Goal: Task Accomplishment & Management: Manage account settings

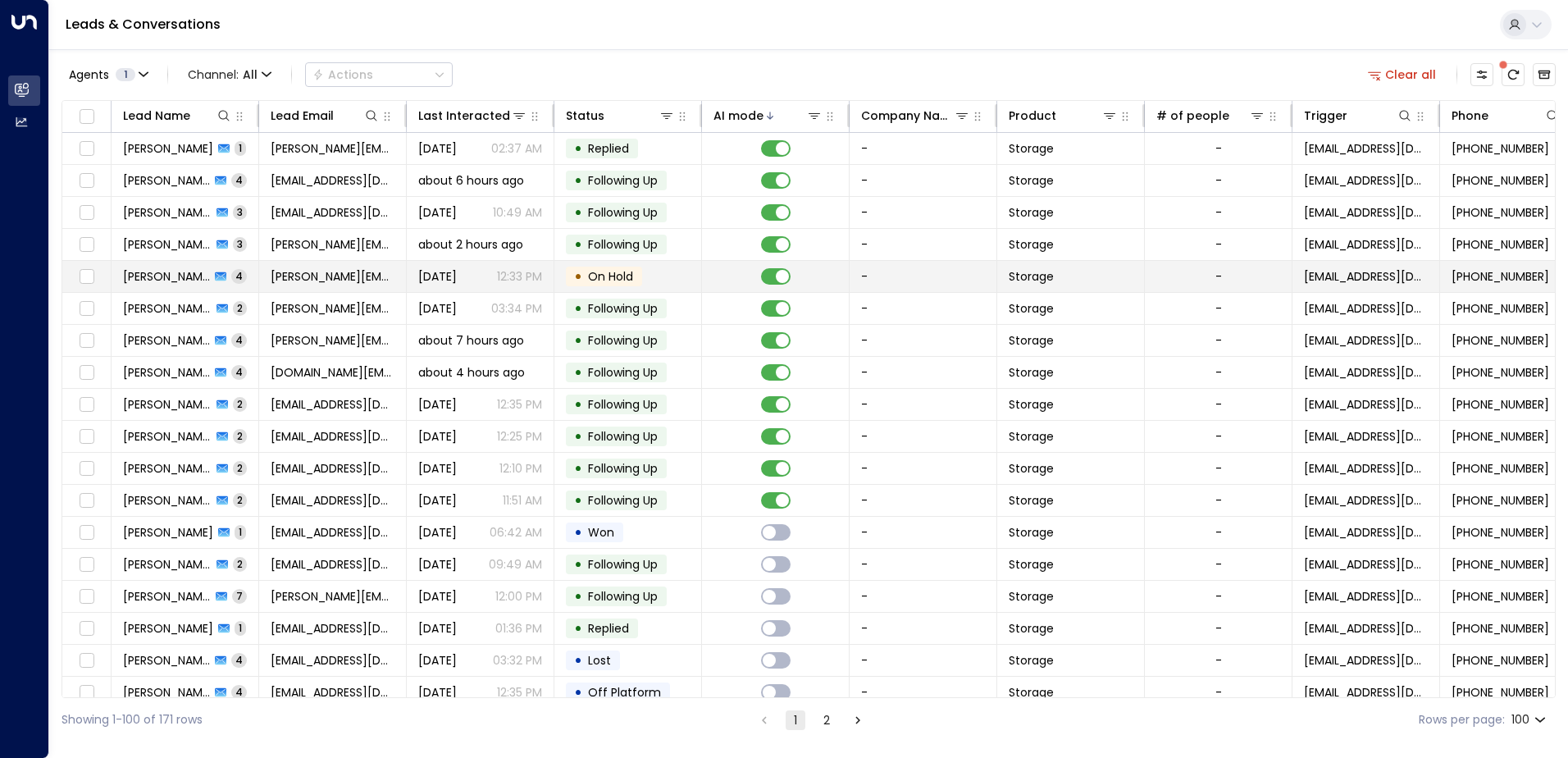
click at [176, 270] on span "[PERSON_NAME]" at bounding box center [166, 276] width 87 height 17
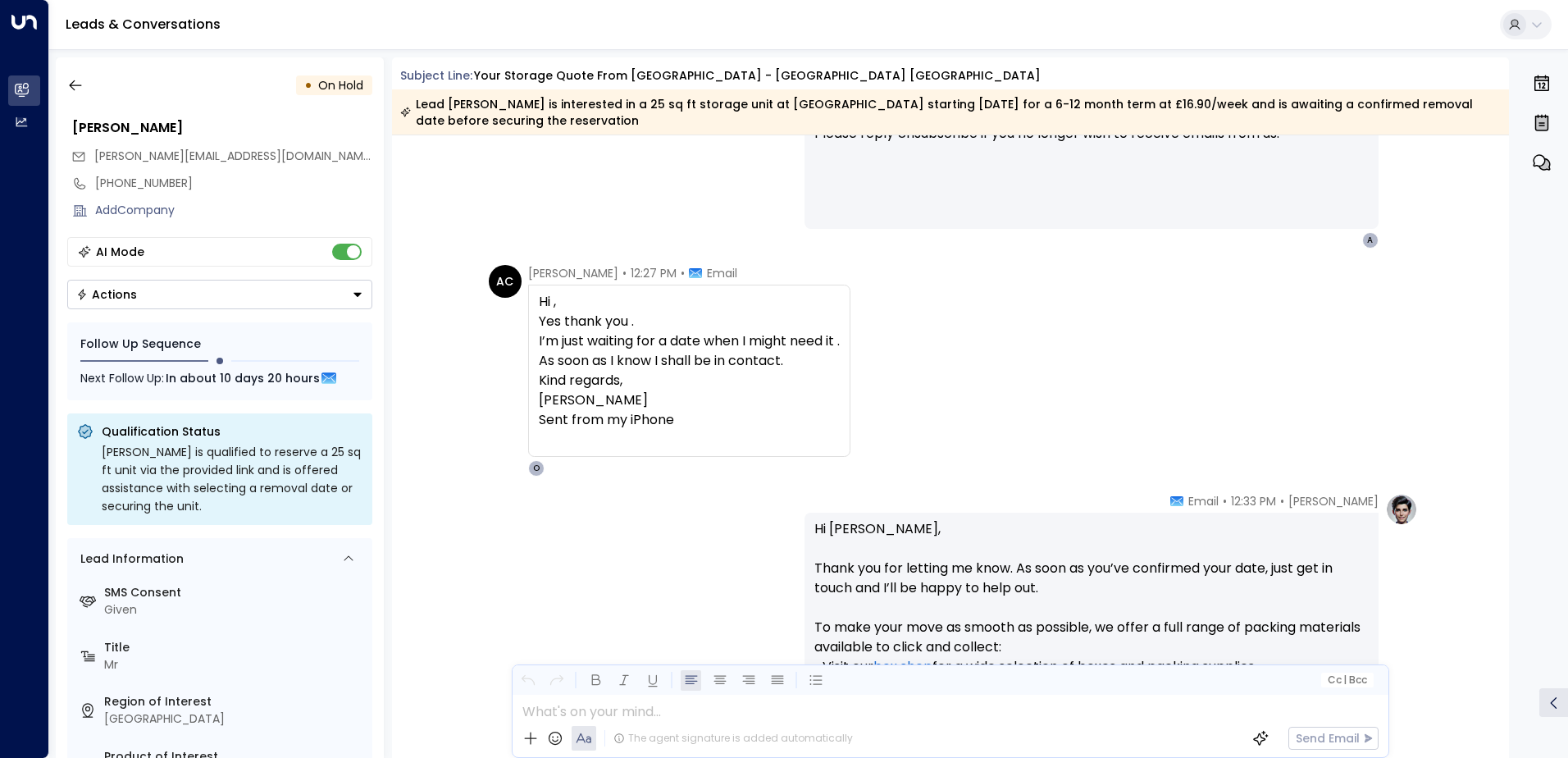
scroll to position [1622, 0]
click at [83, 92] on button "button" at bounding box center [76, 85] width 30 height 30
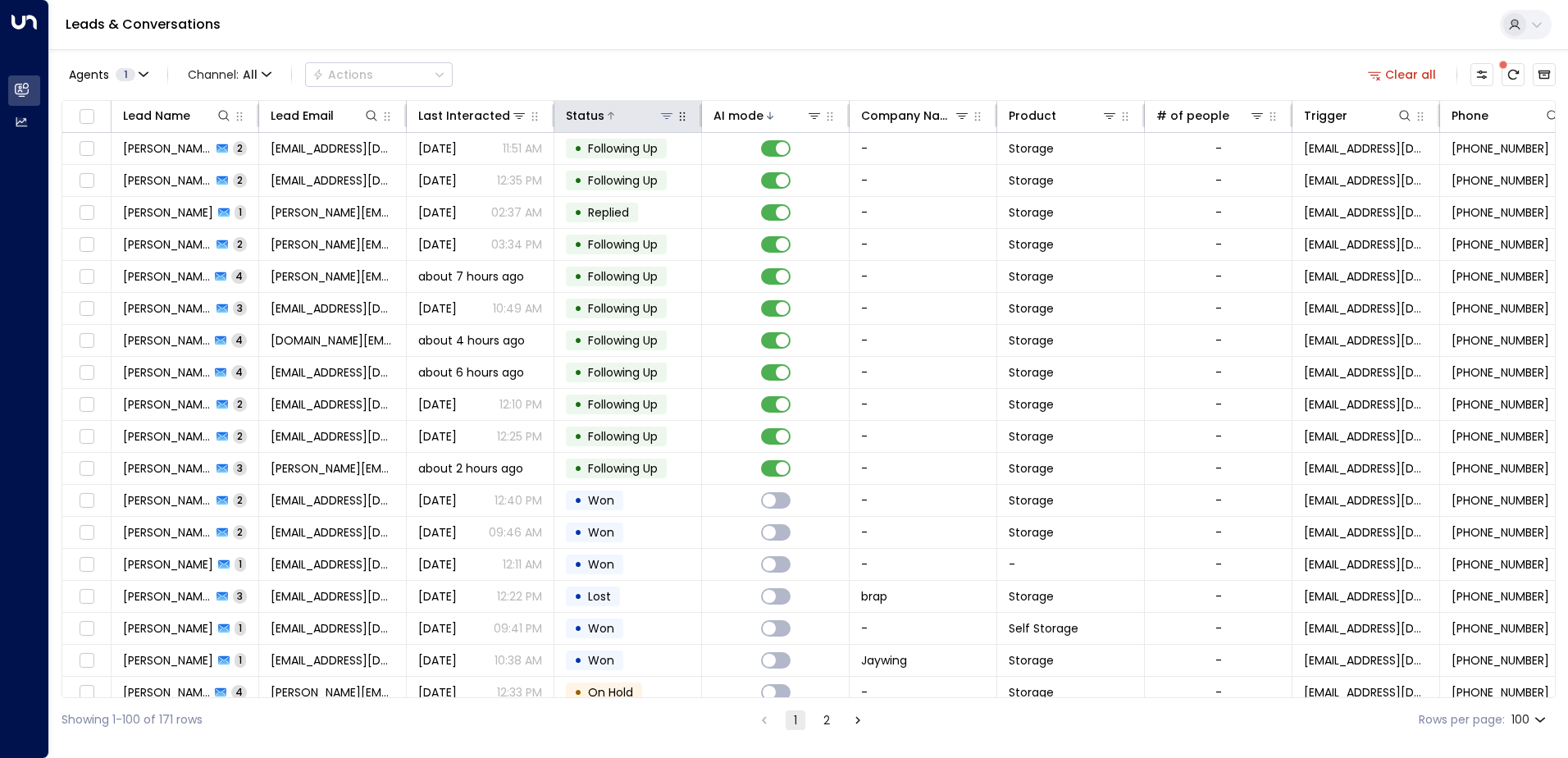
click at [591, 113] on div "Status" at bounding box center [585, 115] width 39 height 19
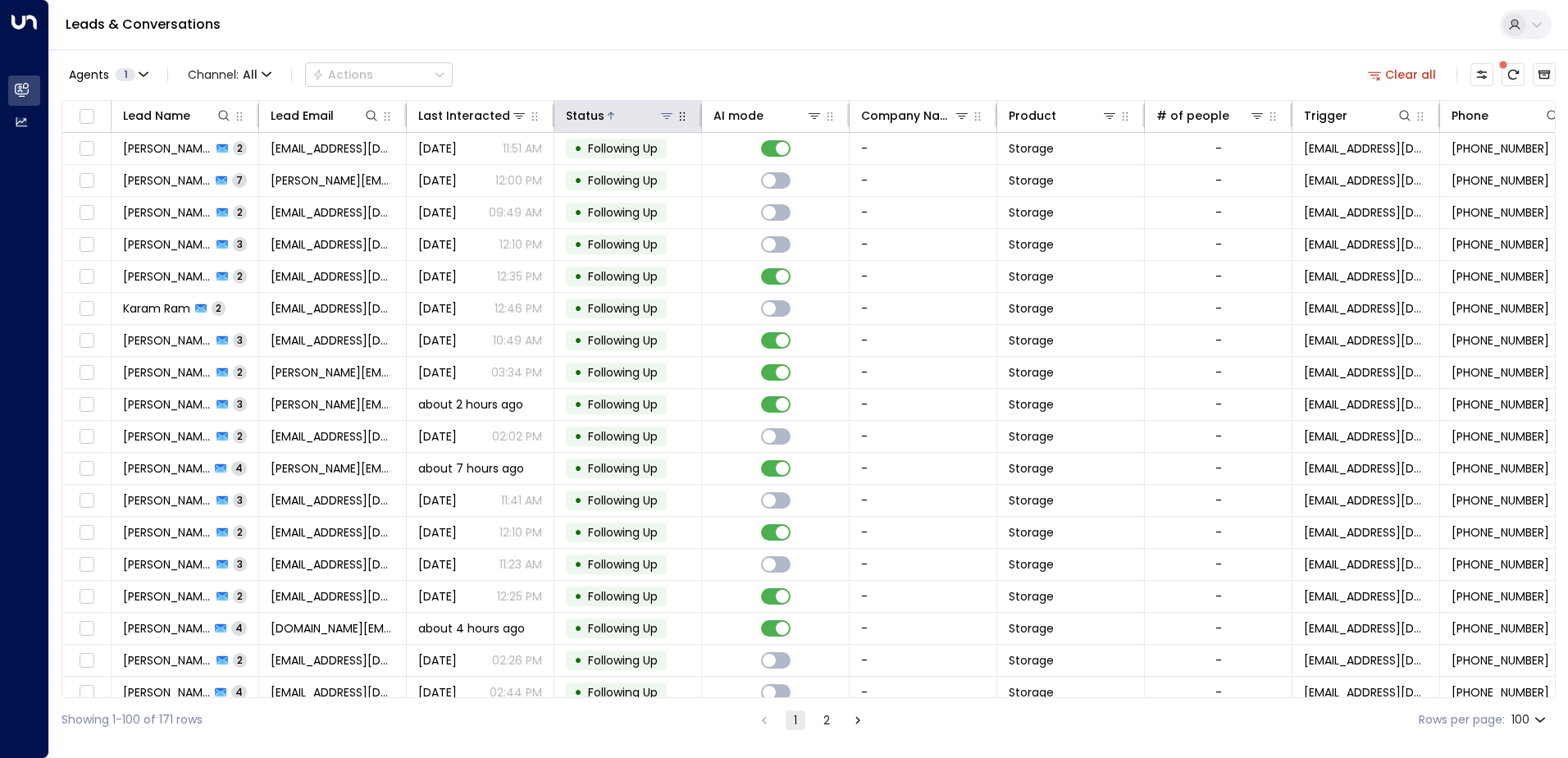
click at [591, 113] on div "Status" at bounding box center [585, 115] width 39 height 19
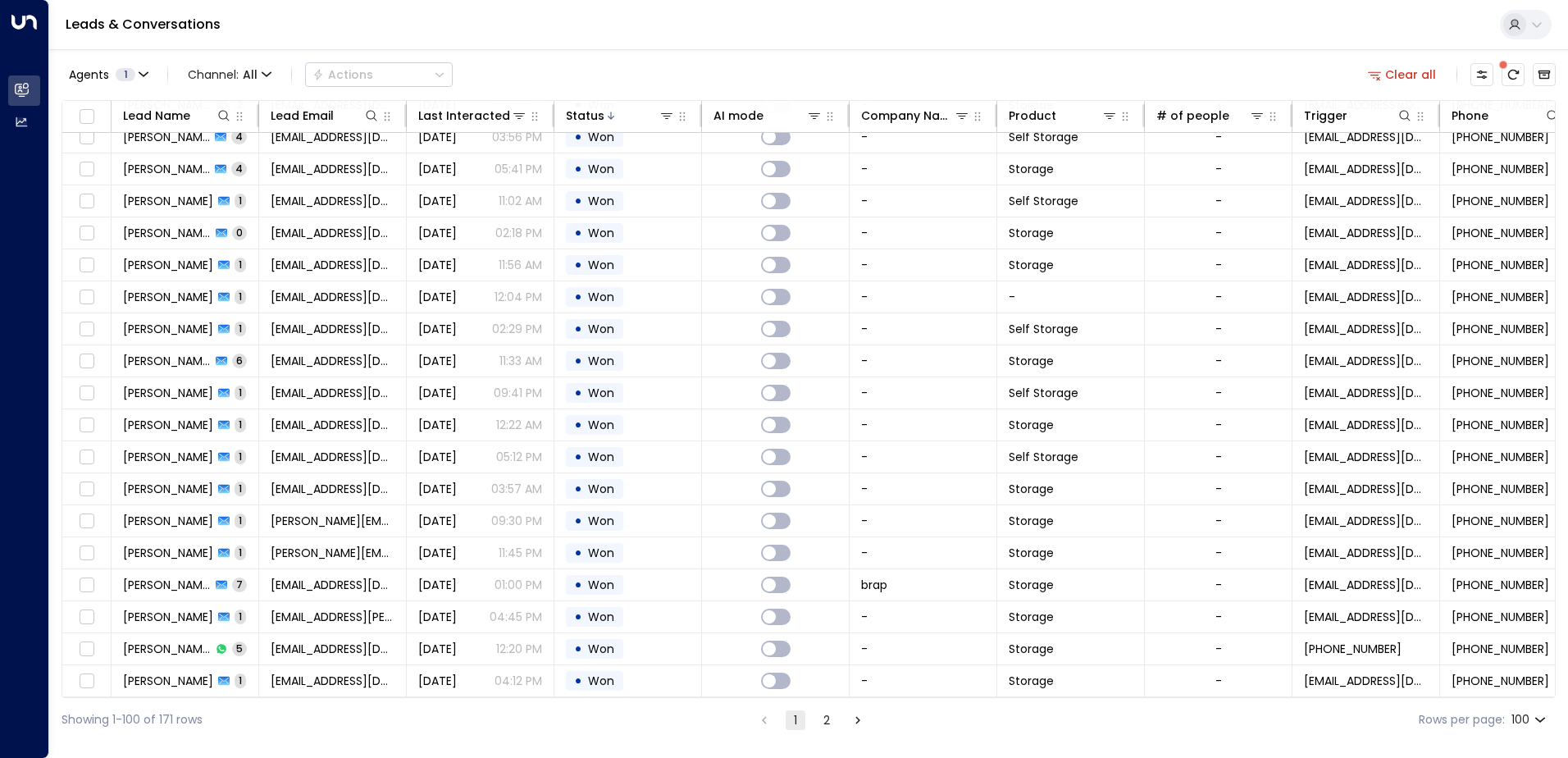
scroll to position [2641, 0]
click at [827, 718] on button "2" at bounding box center [826, 720] width 19 height 19
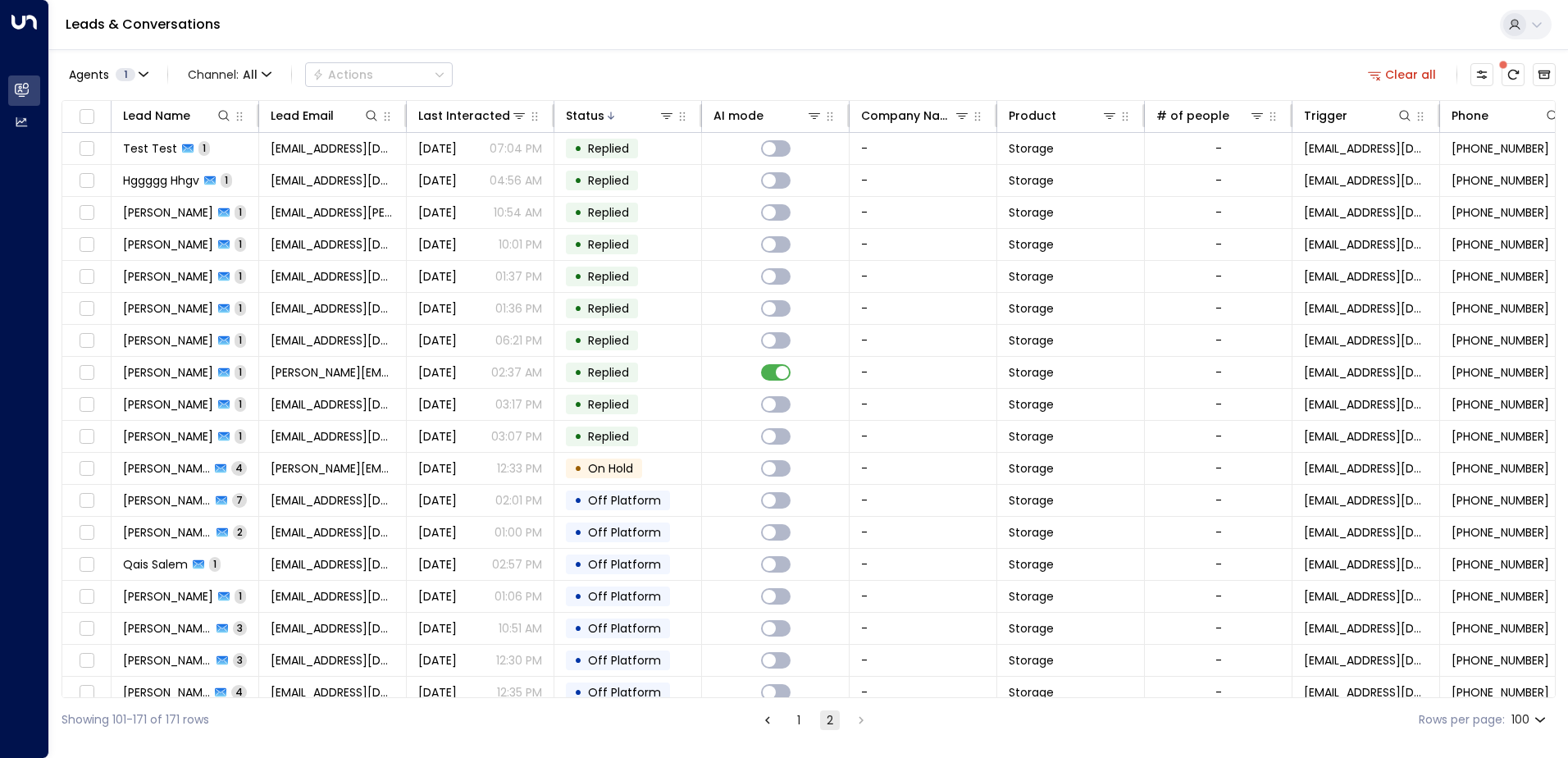
click at [791, 723] on button "1" at bounding box center [799, 720] width 19 height 19
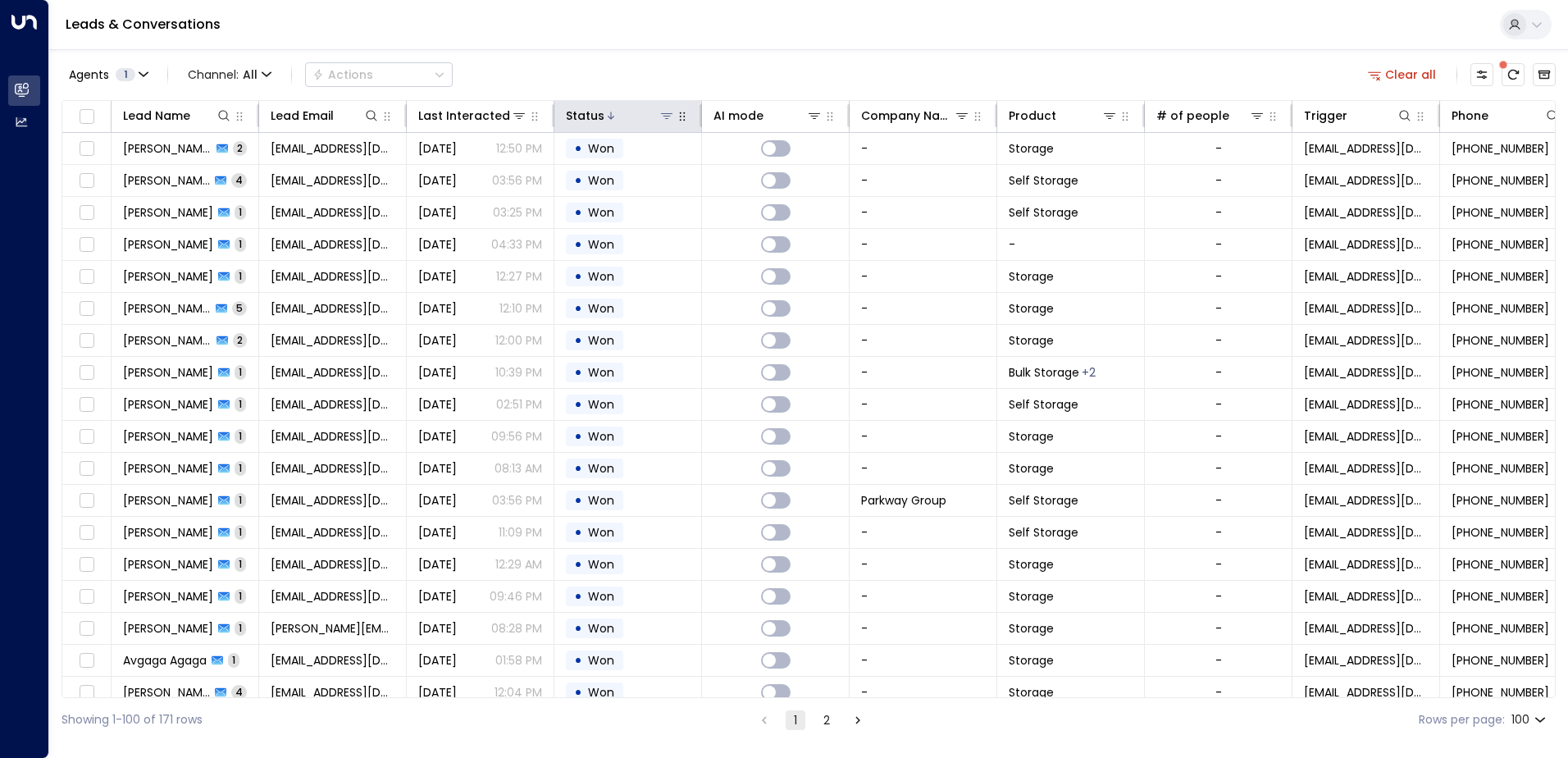
click at [596, 117] on div "Status" at bounding box center [585, 115] width 39 height 19
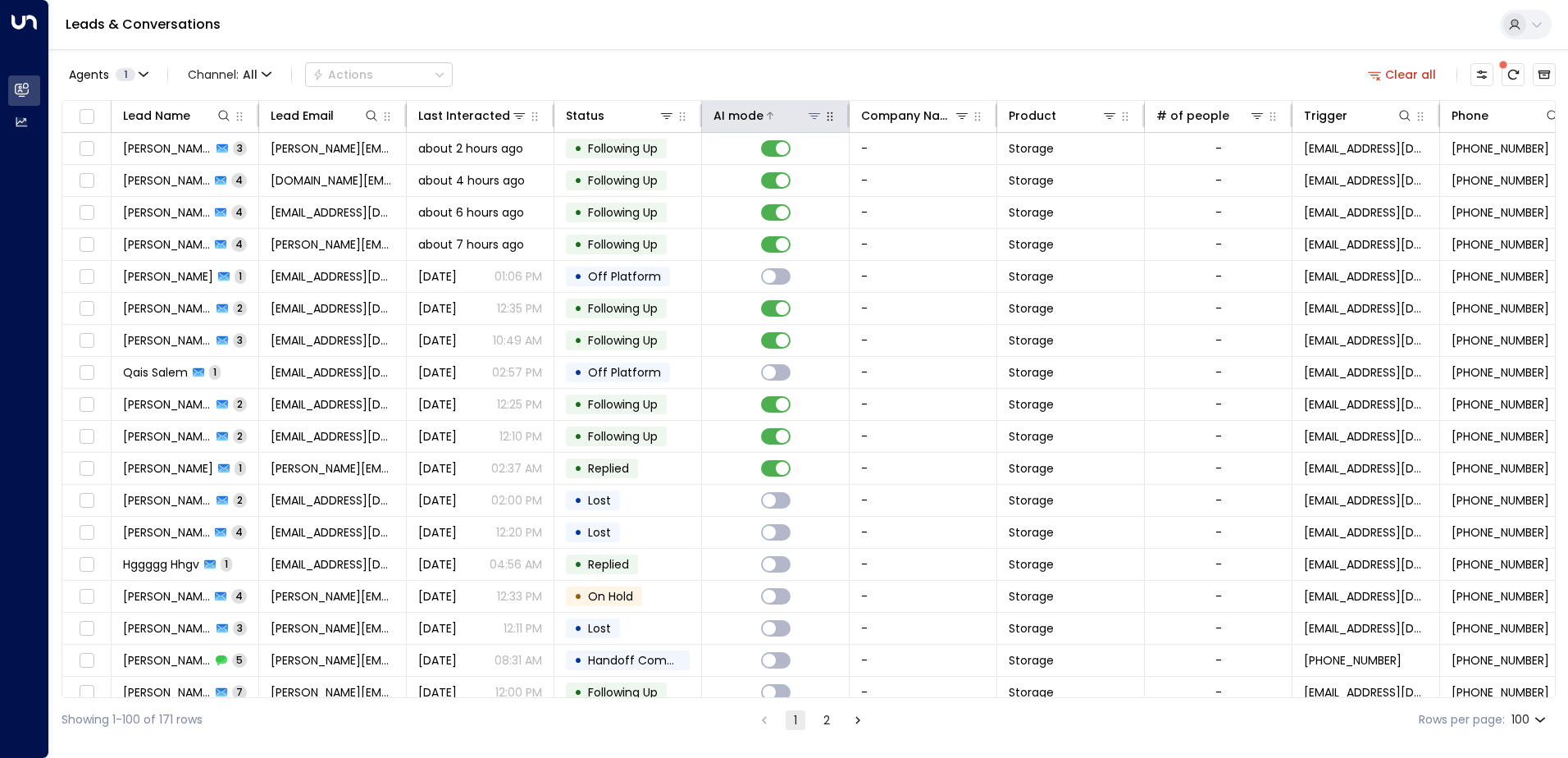
click at [746, 115] on div "AI mode" at bounding box center [738, 115] width 50 height 19
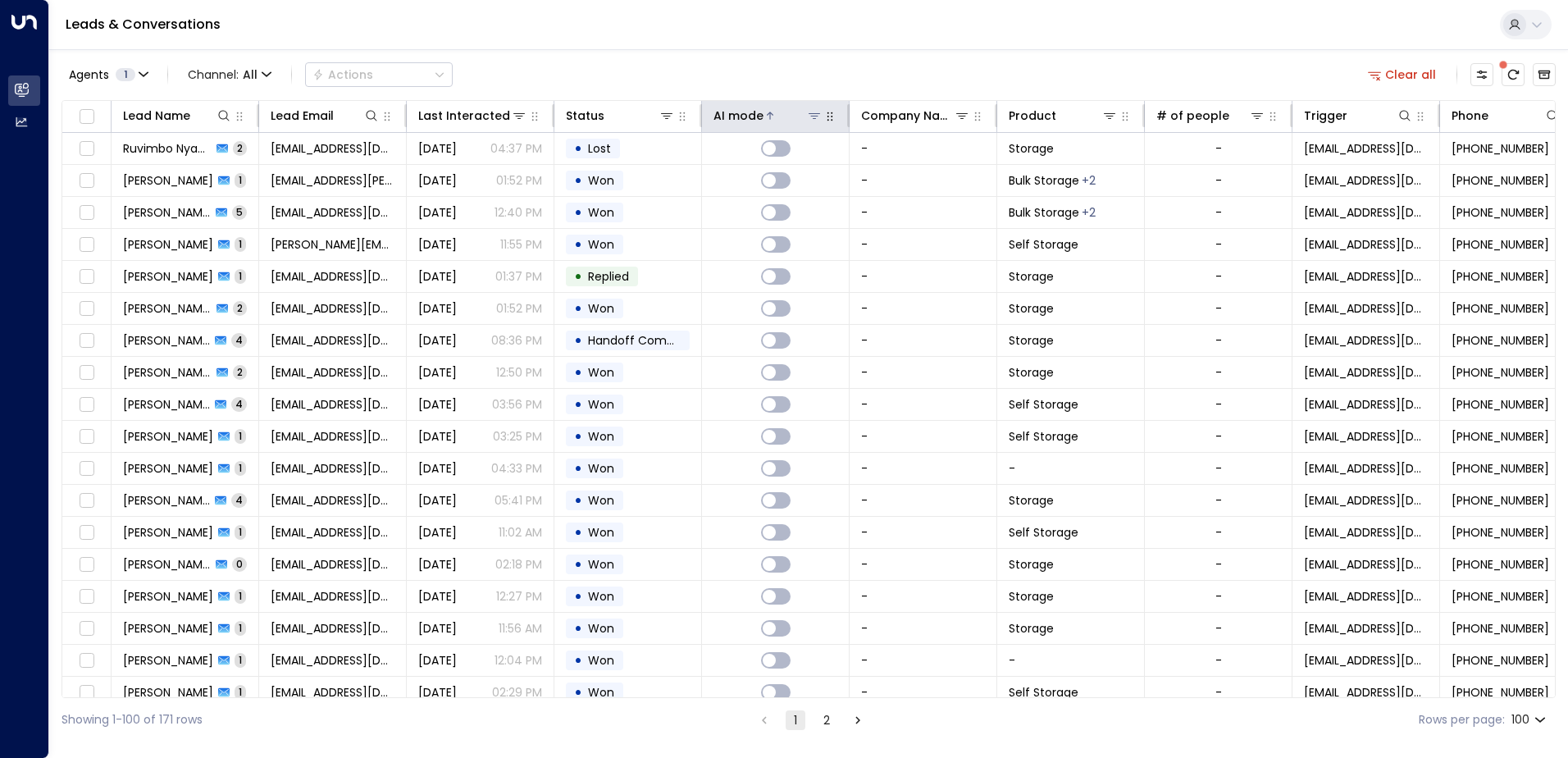
click at [746, 115] on div "AI mode" at bounding box center [738, 115] width 50 height 19
